Goal: Task Accomplishment & Management: Manage account settings

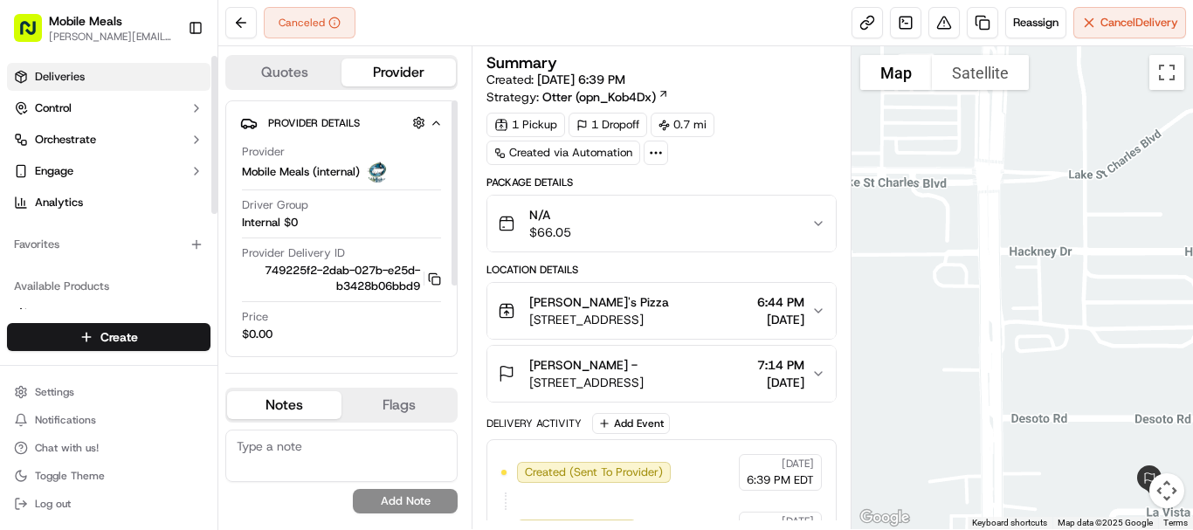
click at [100, 80] on link "Deliveries" at bounding box center [108, 77] width 203 height 28
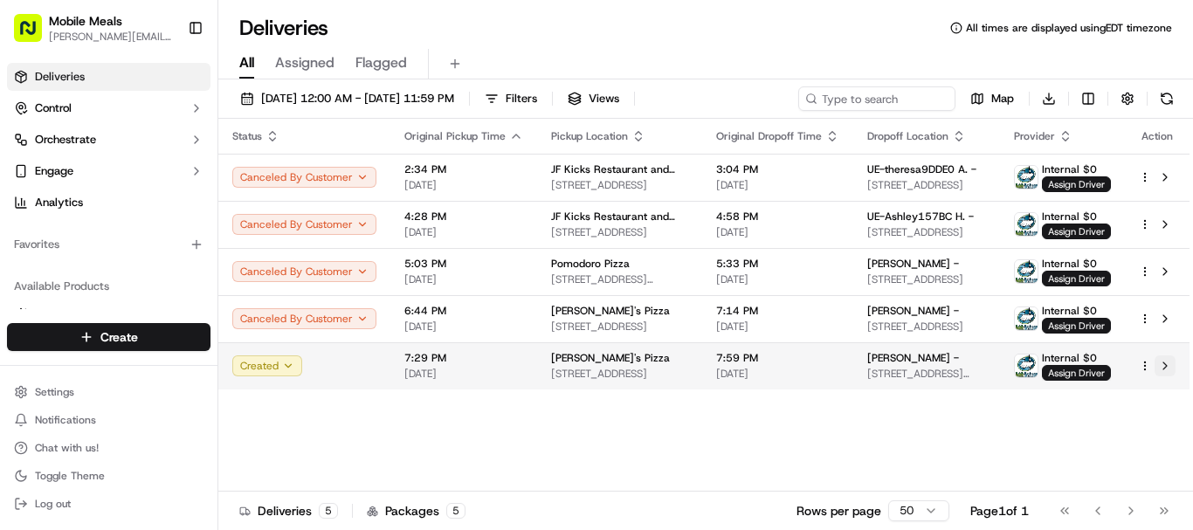
click at [1166, 365] on button at bounding box center [1165, 365] width 21 height 21
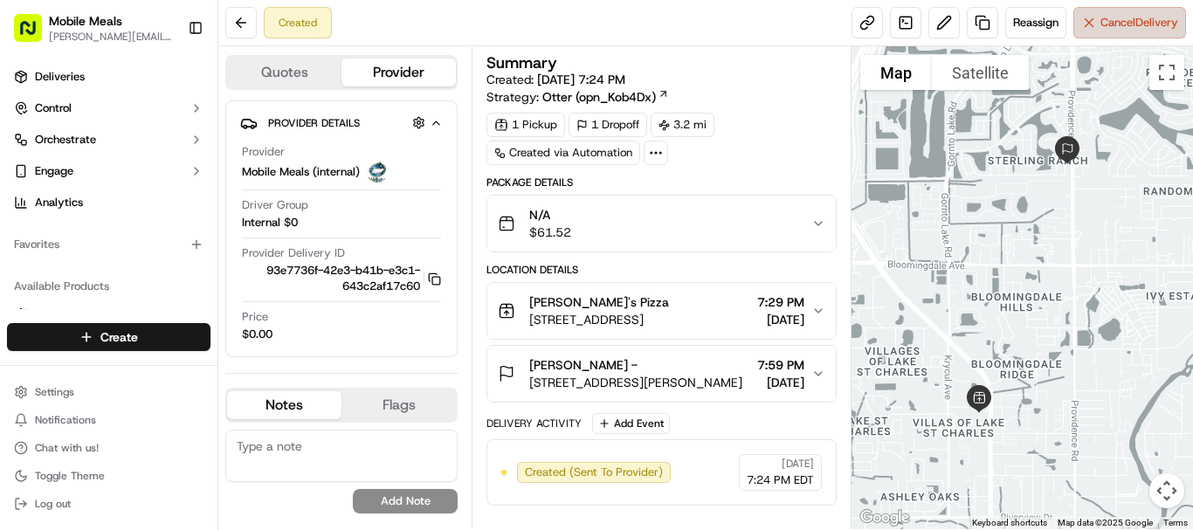
click at [1134, 31] on button "Cancel Delivery" at bounding box center [1129, 22] width 113 height 31
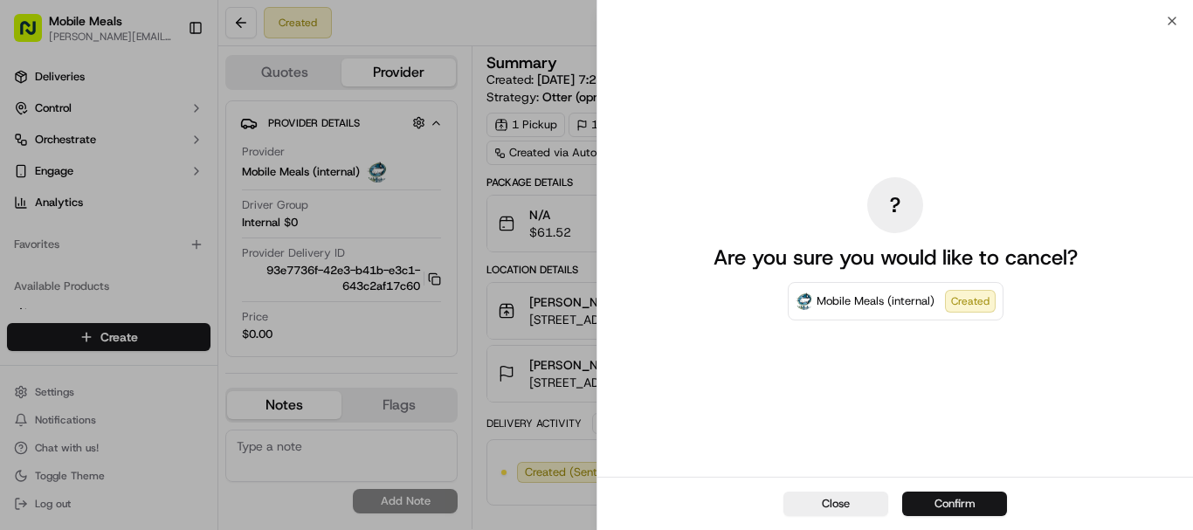
click at [962, 507] on button "Confirm" at bounding box center [954, 504] width 105 height 24
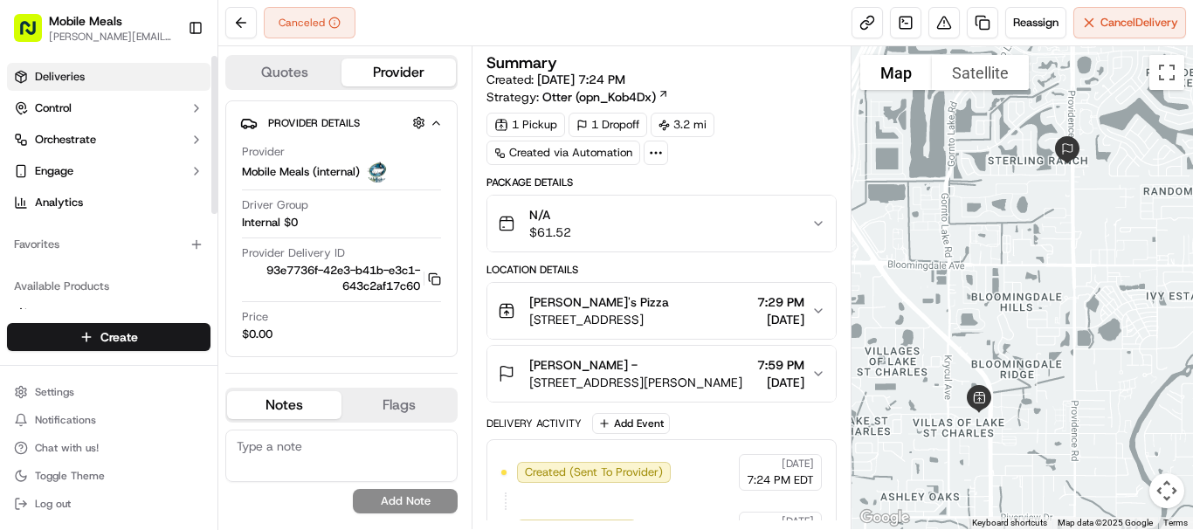
click at [118, 71] on link "Deliveries" at bounding box center [108, 77] width 203 height 28
